Goal: Transaction & Acquisition: Obtain resource

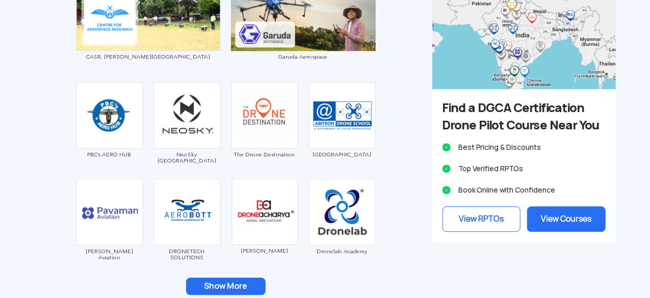
scroll to position [1376, 0]
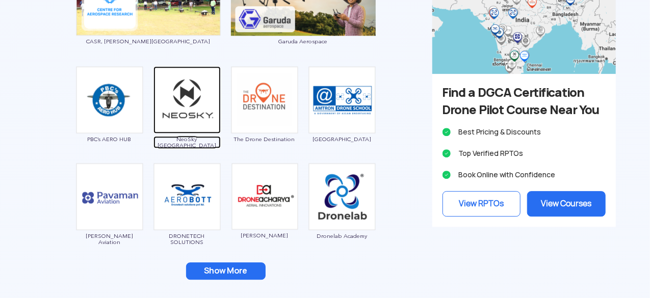
click at [190, 124] on img at bounding box center [186, 99] width 67 height 67
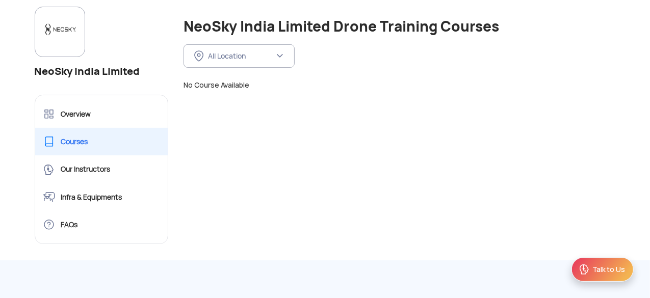
scroll to position [153, 0]
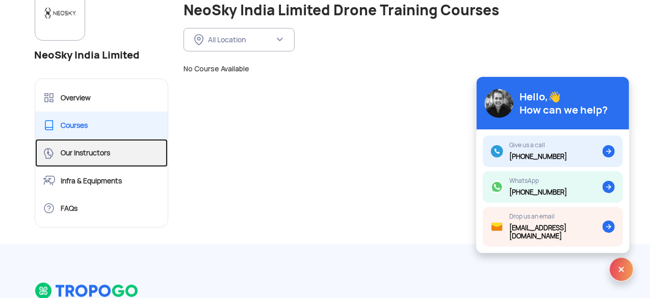
click at [118, 162] on link "Our Instructors" at bounding box center [101, 153] width 133 height 28
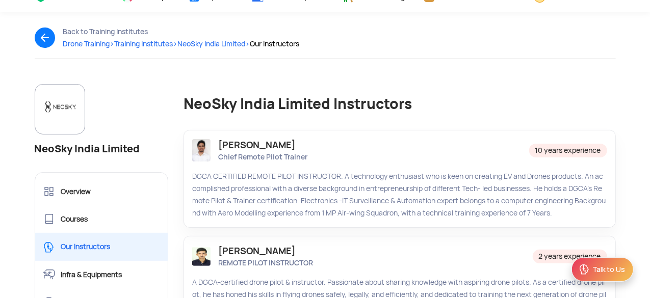
scroll to position [102, 0]
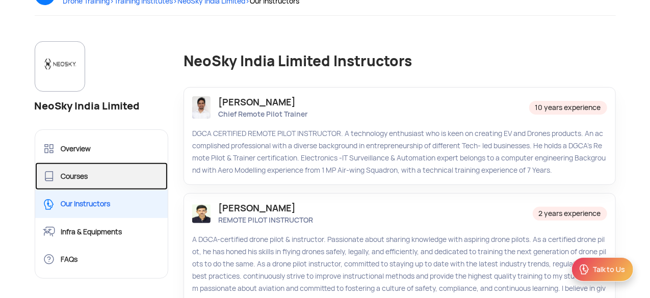
click at [119, 173] on link "Courses" at bounding box center [101, 177] width 133 height 28
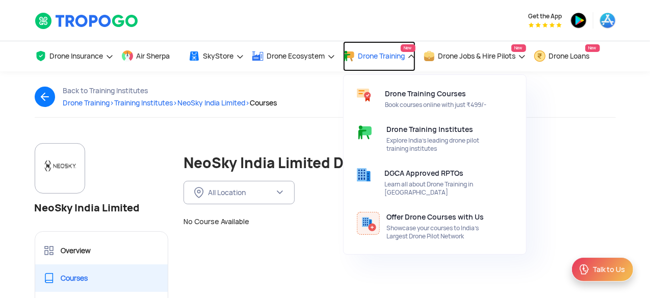
click at [412, 62] on link "Drone Training New" at bounding box center [379, 56] width 72 height 30
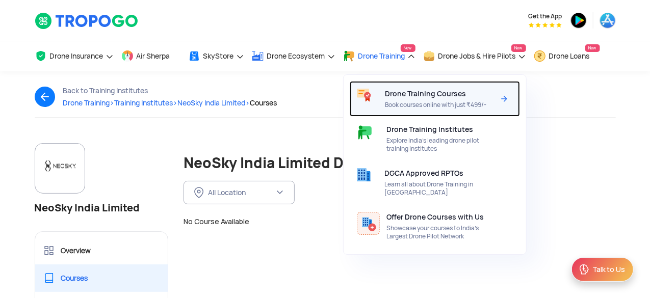
click at [459, 104] on span "Book courses online with just ₹499/-" at bounding box center [440, 105] width 110 height 8
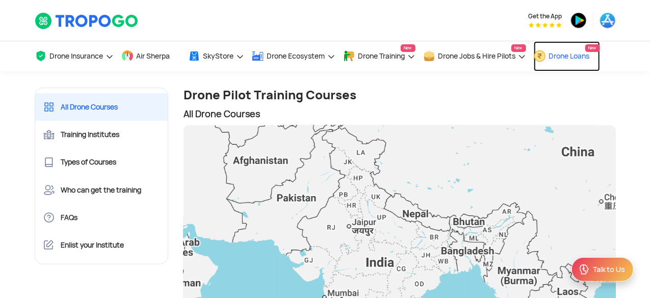
click at [584, 58] on span "Drone Loans" at bounding box center [569, 56] width 41 height 8
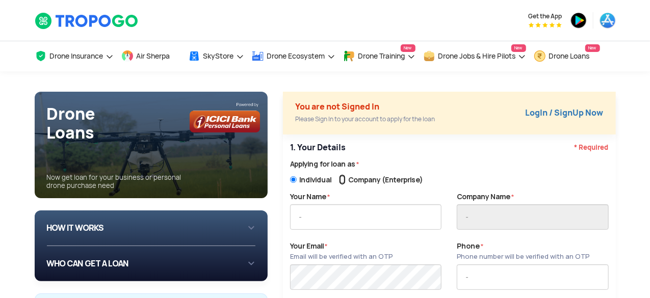
click at [346, 182] on input "Company (Enterprise)" at bounding box center [342, 179] width 7 height 11
radio input "true"
radio input "false"
radio input "true"
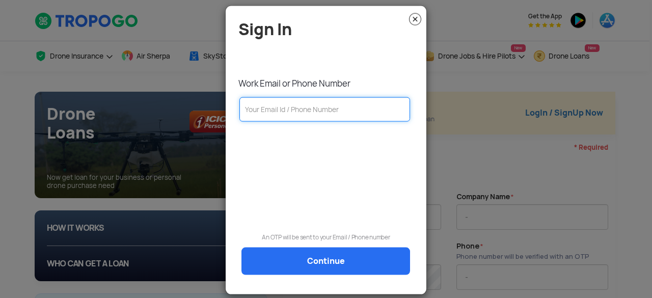
click at [327, 119] on input "text" at bounding box center [325, 109] width 171 height 24
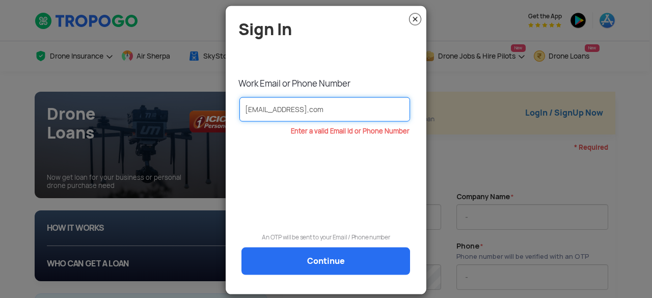
click at [339, 109] on input "indulgeinnovations8@gmail,com" at bounding box center [325, 109] width 171 height 24
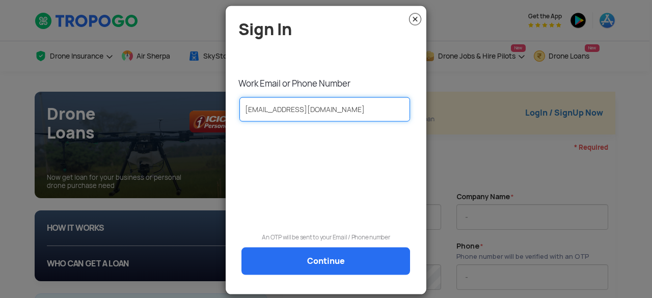
type input "indulgeinnovations8@gmail.com"
click at [412, 22] on img at bounding box center [415, 19] width 12 height 12
